Goal: Task Accomplishment & Management: Manage account settings

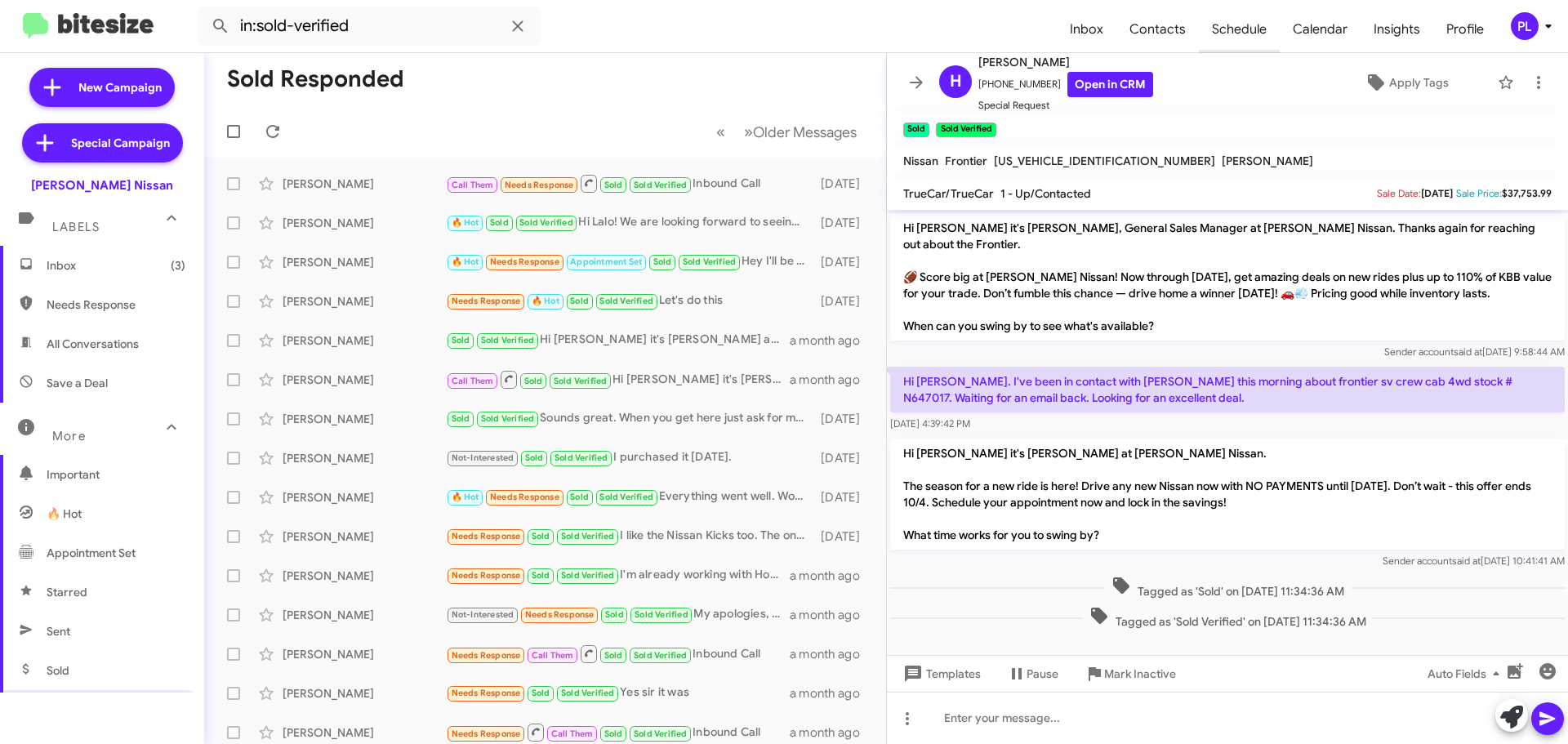
scroll to position [325, 0]
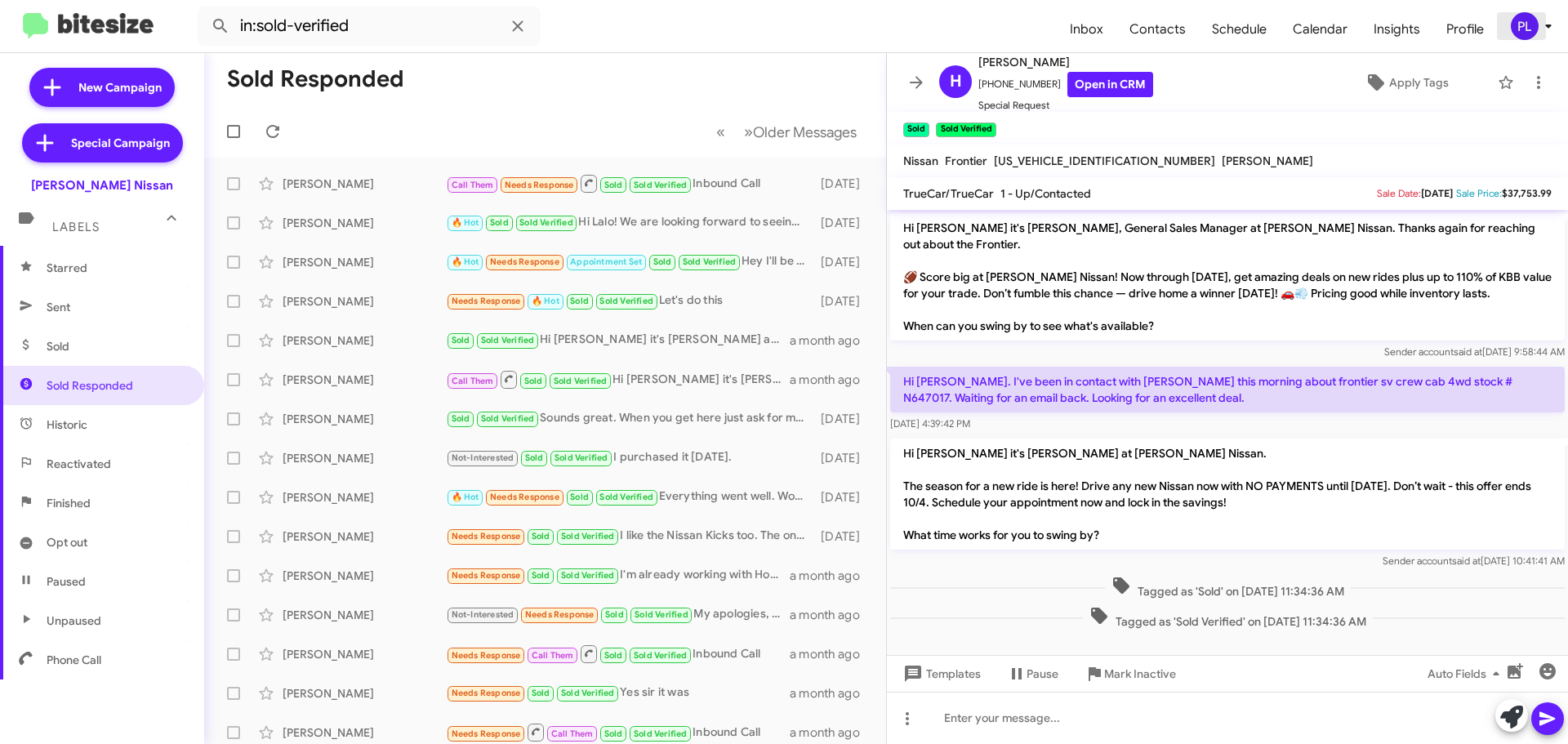
click at [1546, 31] on icon at bounding box center [1548, 26] width 20 height 20
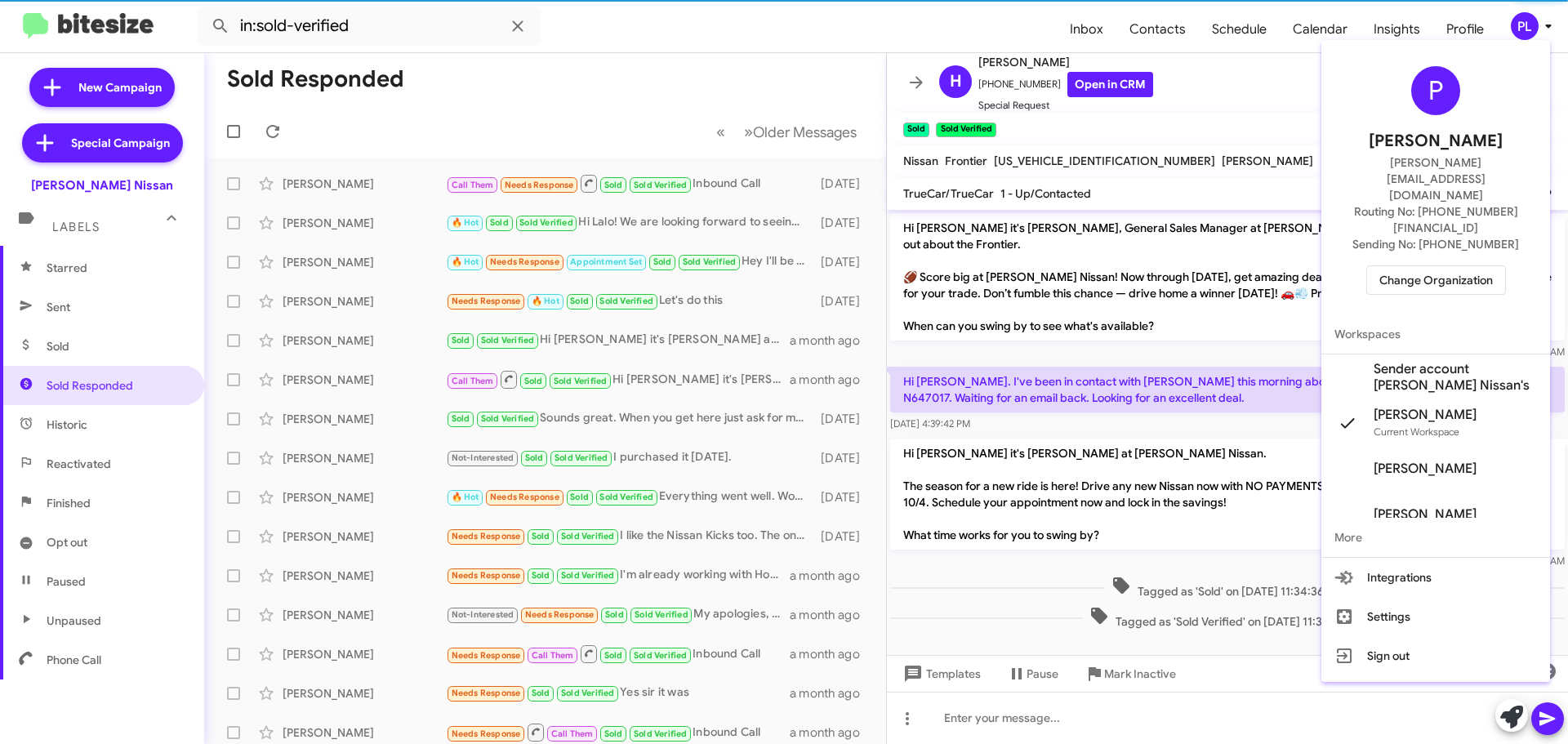
click at [1412, 361] on span "Sender account [PERSON_NAME] Nissan's" at bounding box center [1455, 377] width 163 height 33
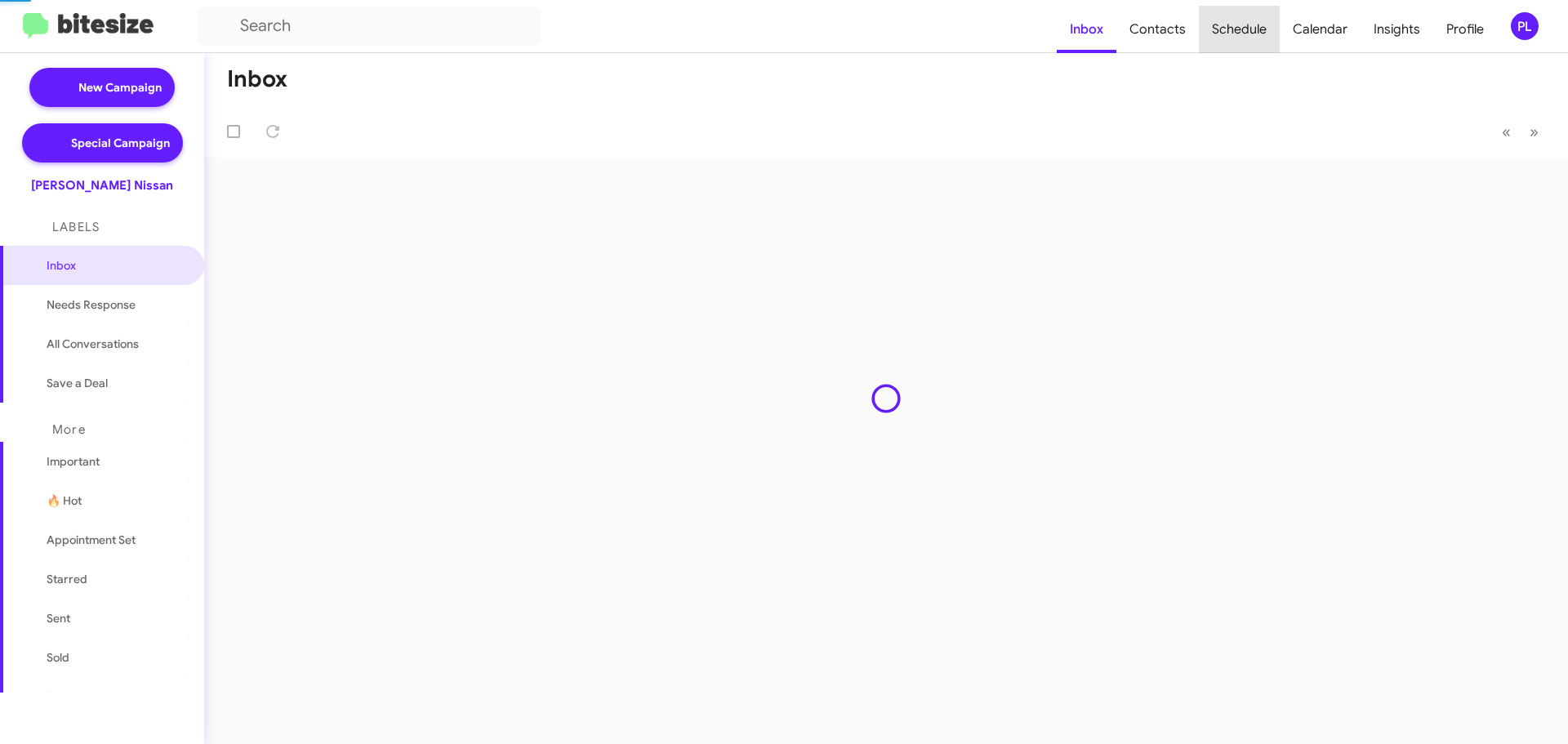
click at [1241, 34] on span "Schedule" at bounding box center [1239, 28] width 81 height 47
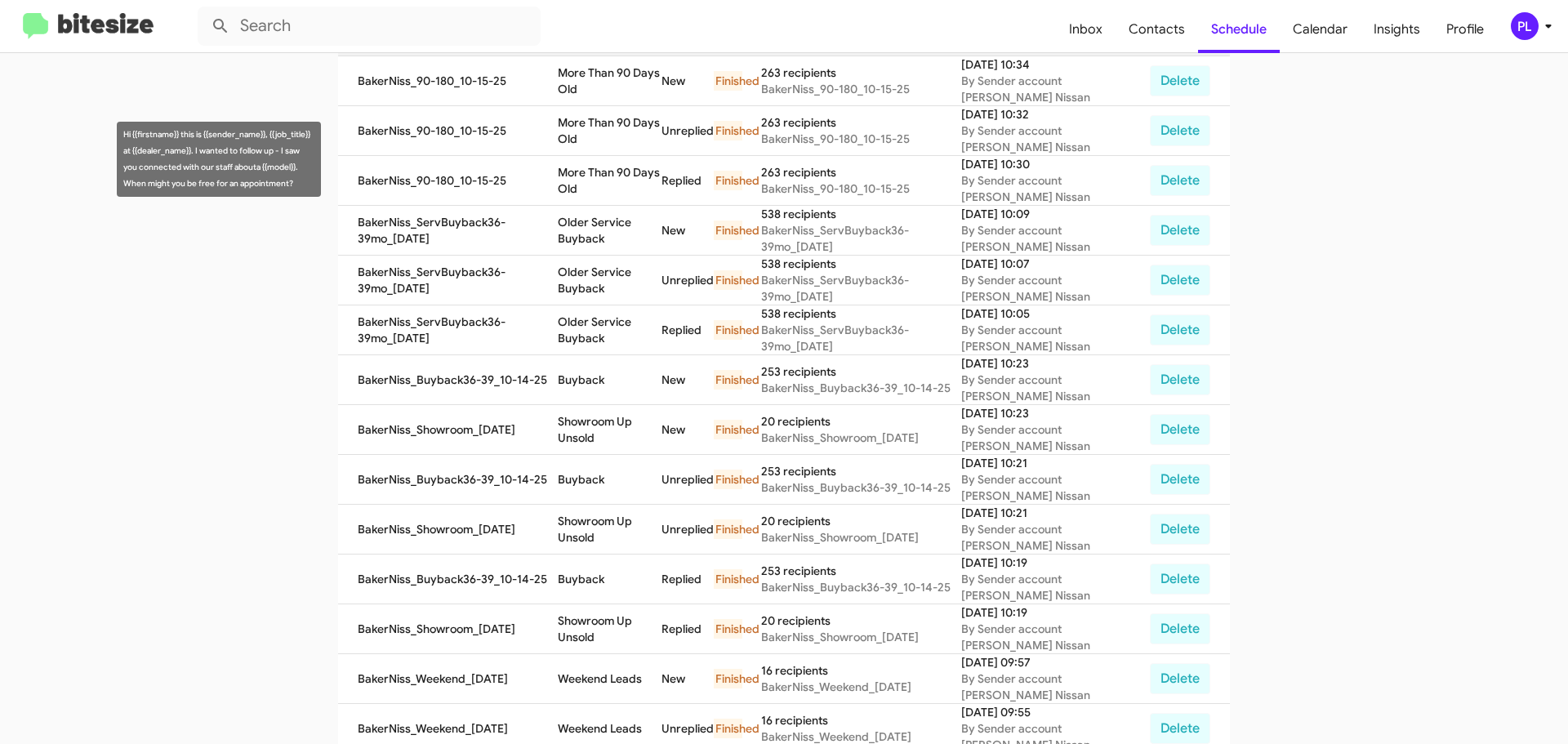
scroll to position [149, 0]
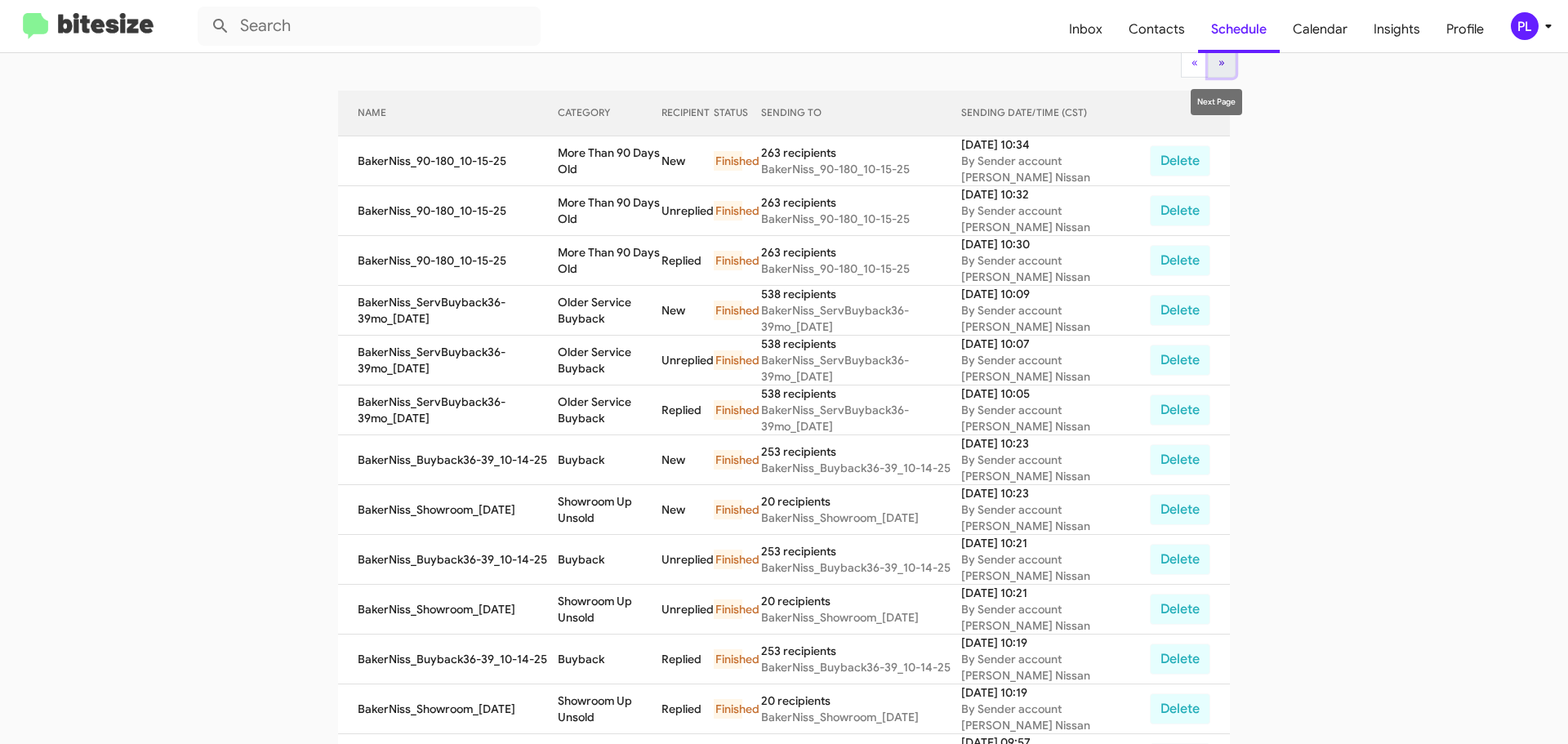
click at [1221, 65] on button "» Next" at bounding box center [1221, 62] width 27 height 29
